Goal: Information Seeking & Learning: Learn about a topic

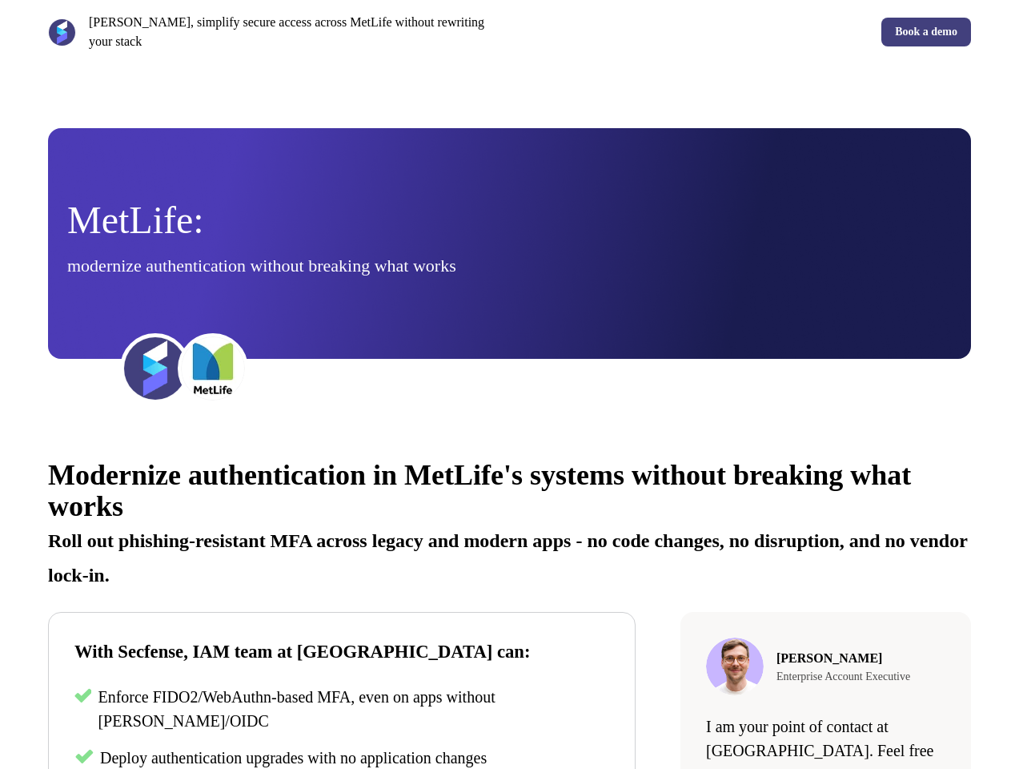
click at [509, 32] on div "[PERSON_NAME], simplify secure access across MetLife without rewriting your sta…" at bounding box center [509, 32] width 1019 height 64
click at [275, 32] on p "[PERSON_NAME], simplify secure access across MetLife without rewriting your sta…" at bounding box center [296, 32] width 415 height 38
click at [744, 32] on div "Book a demo" at bounding box center [744, 32] width 456 height 29
click at [509, 243] on div "MetLife: modernize authentication without breaking what works" at bounding box center [509, 244] width 885 height 84
click at [155, 368] on img at bounding box center [155, 368] width 64 height 64
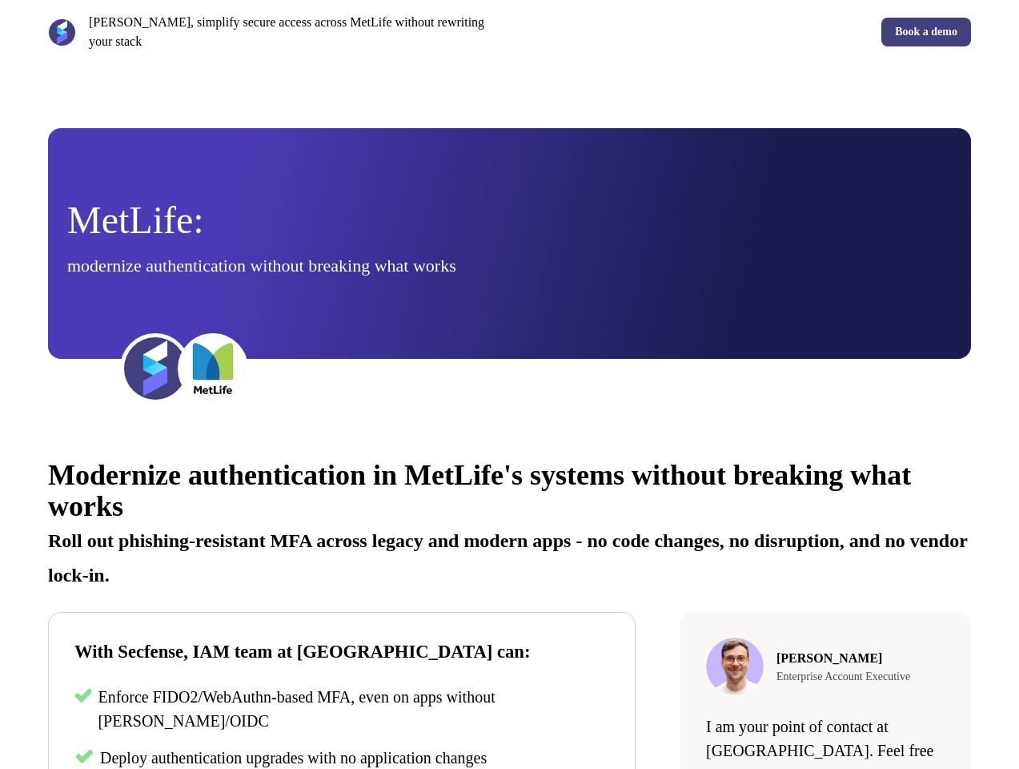
click at [213, 368] on img at bounding box center [213, 368] width 64 height 64
click at [509, 602] on div "Modernize authentication in MetLife's systems without breaking what works Roll …" at bounding box center [509, 723] width 1019 height 576
click at [509, 521] on p "Roll out phishing-resistant MFA across legacy and modern apps - no code changes…" at bounding box center [509, 551] width 923 height 69
click at [342, 710] on p "Enforce FIDO2/WebAuthn-based MFA, even on apps without [PERSON_NAME]/OIDC" at bounding box center [354, 708] width 512 height 48
click at [342, 757] on span "Deploy authentication upgrades with no application changes" at bounding box center [293, 758] width 387 height 18
